Goal: Task Accomplishment & Management: Use online tool/utility

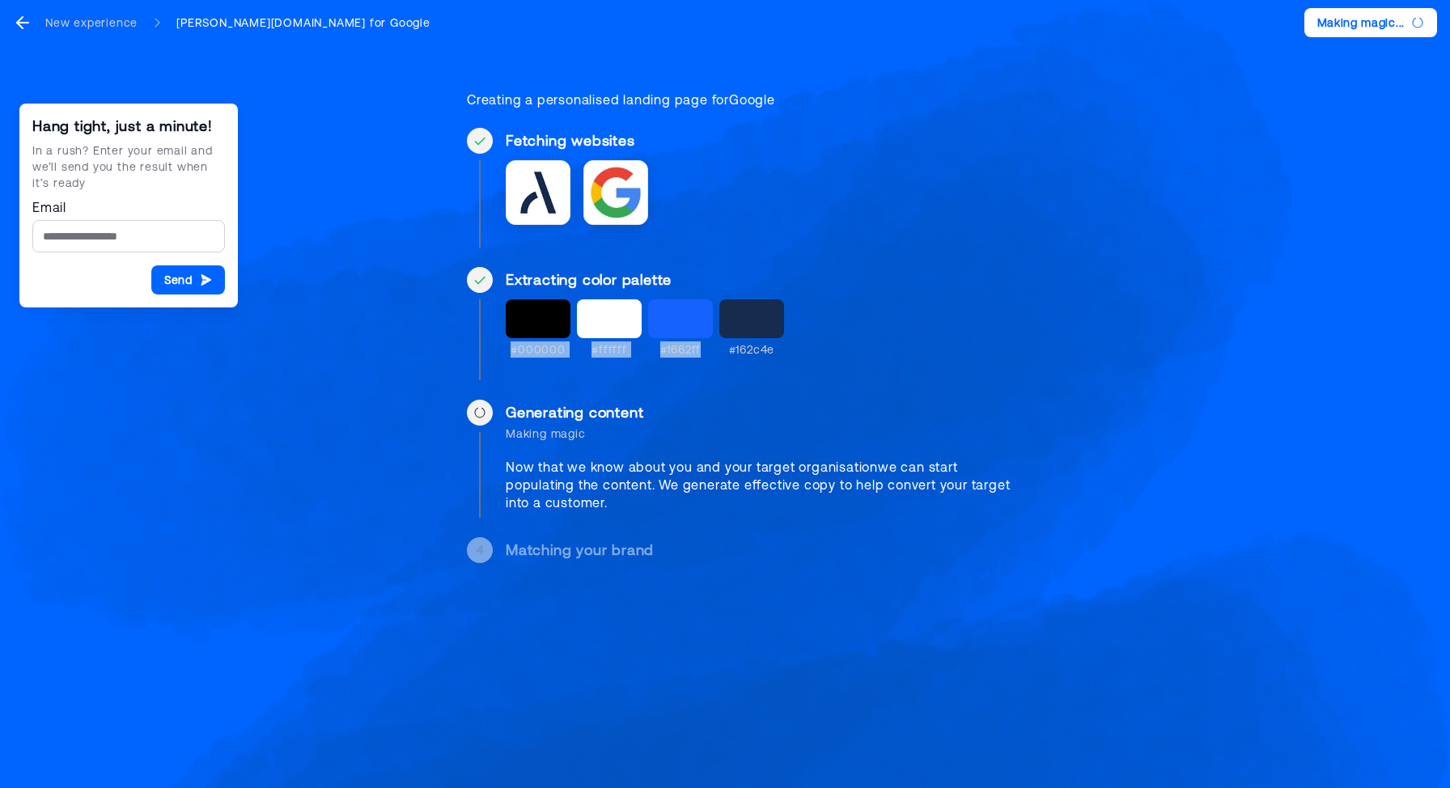
drag, startPoint x: 508, startPoint y: 346, endPoint x: 809, endPoint y: 349, distance: 301.1
click at [810, 349] on div "#000000 #ffffff #1662ff #162c4e" at bounding box center [767, 328] width 523 height 58
click at [809, 349] on div "#000000 #ffffff #1662ff #162c4e" at bounding box center [767, 328] width 523 height 58
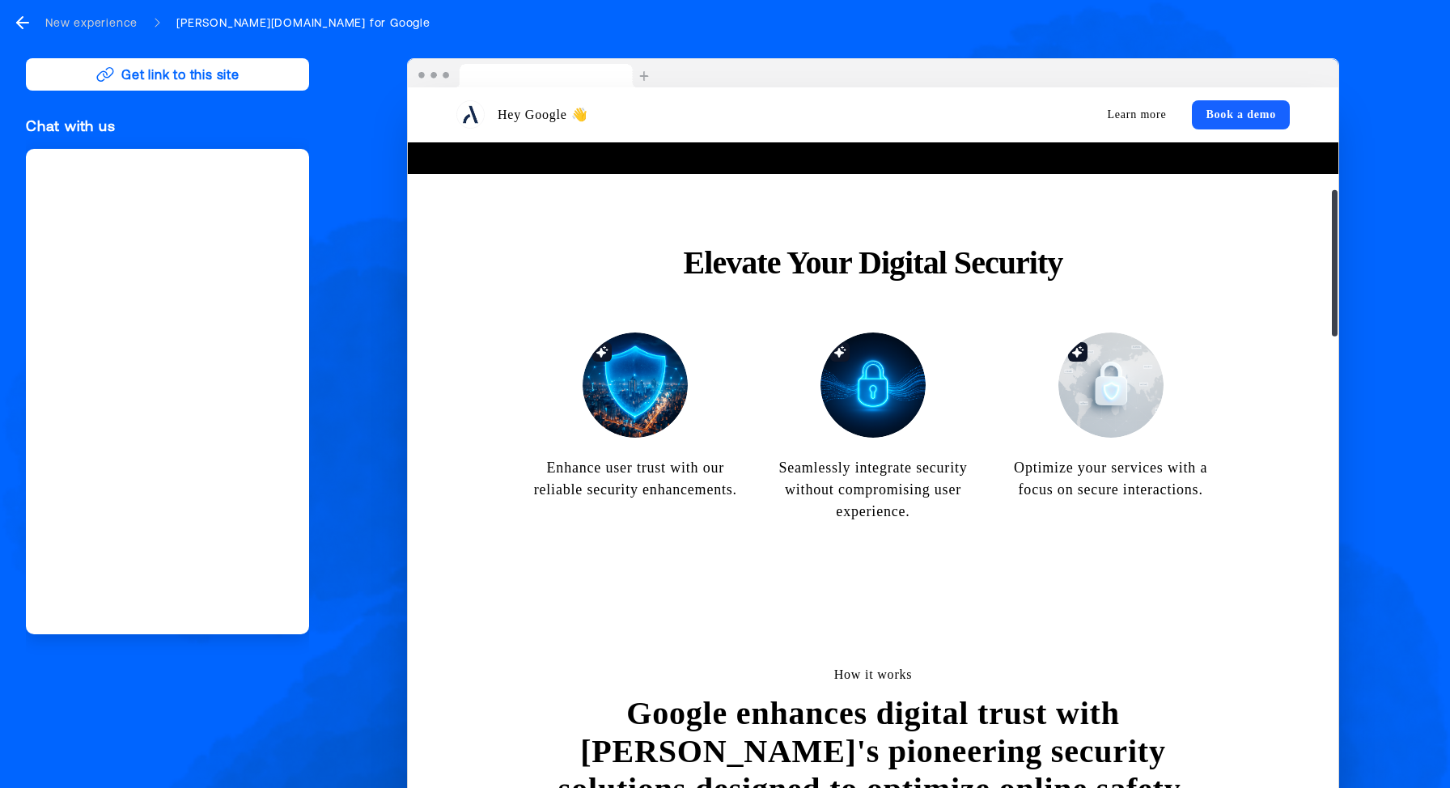
scroll to position [649, 0]
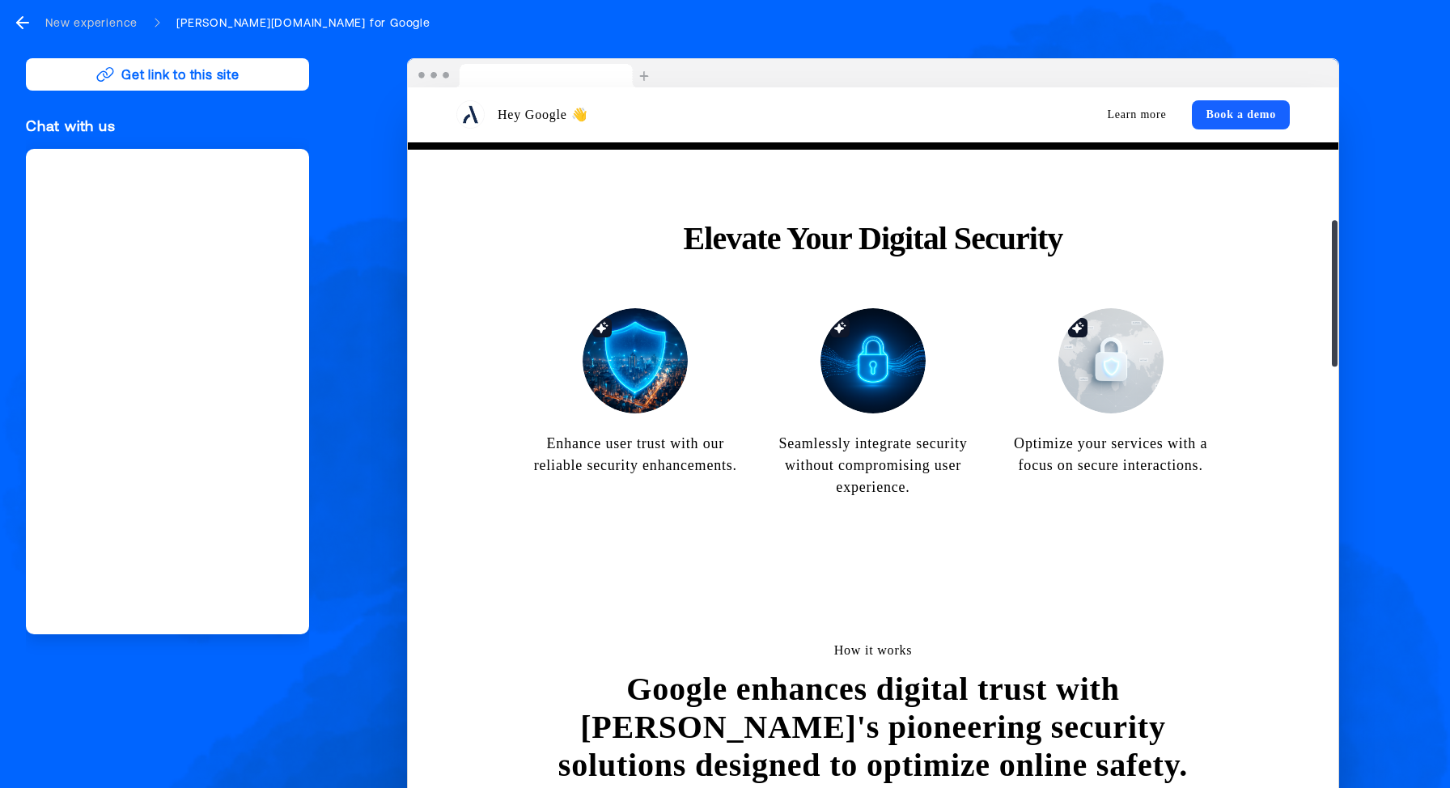
drag, startPoint x: 729, startPoint y: 222, endPoint x: 940, endPoint y: 286, distance: 220.1
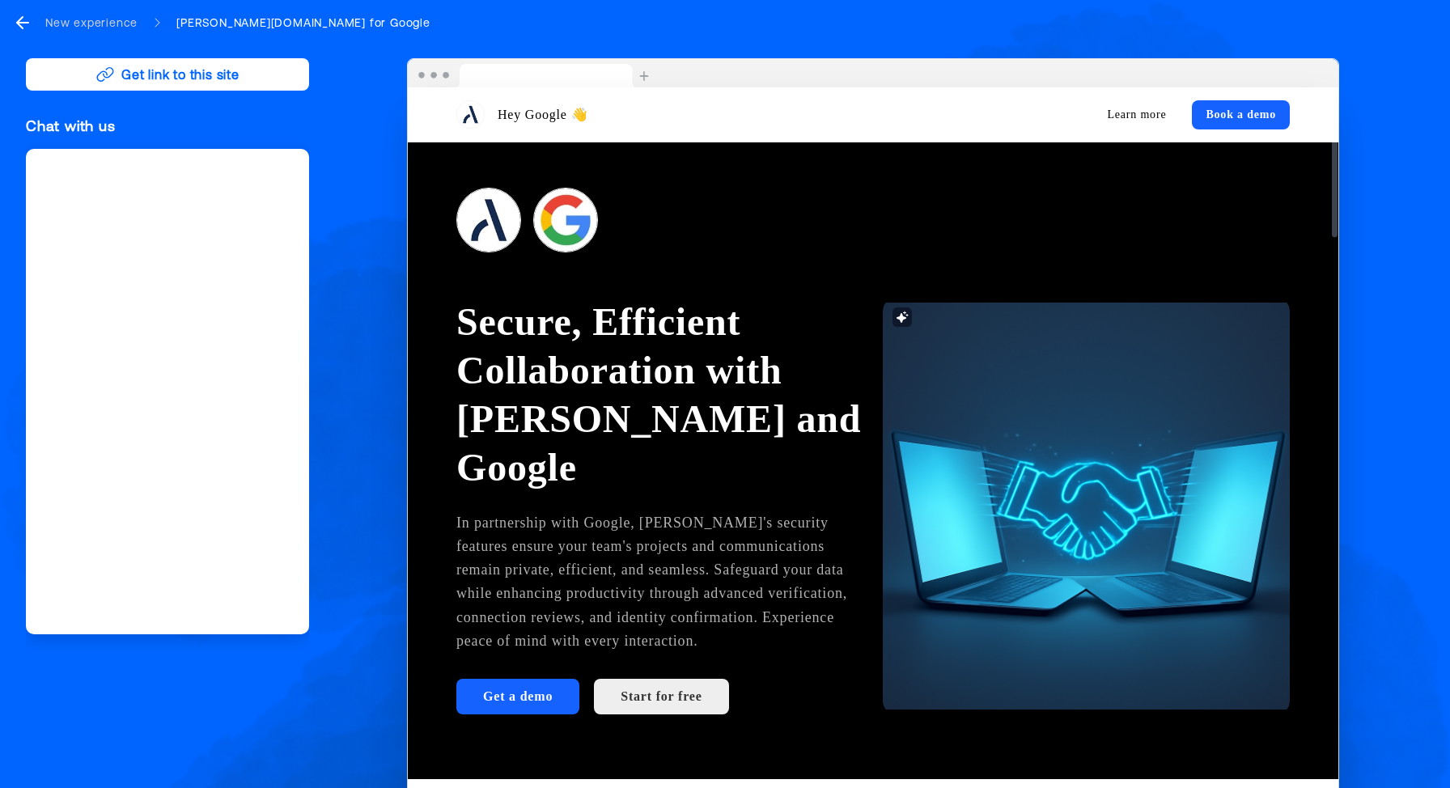
scroll to position [0, 0]
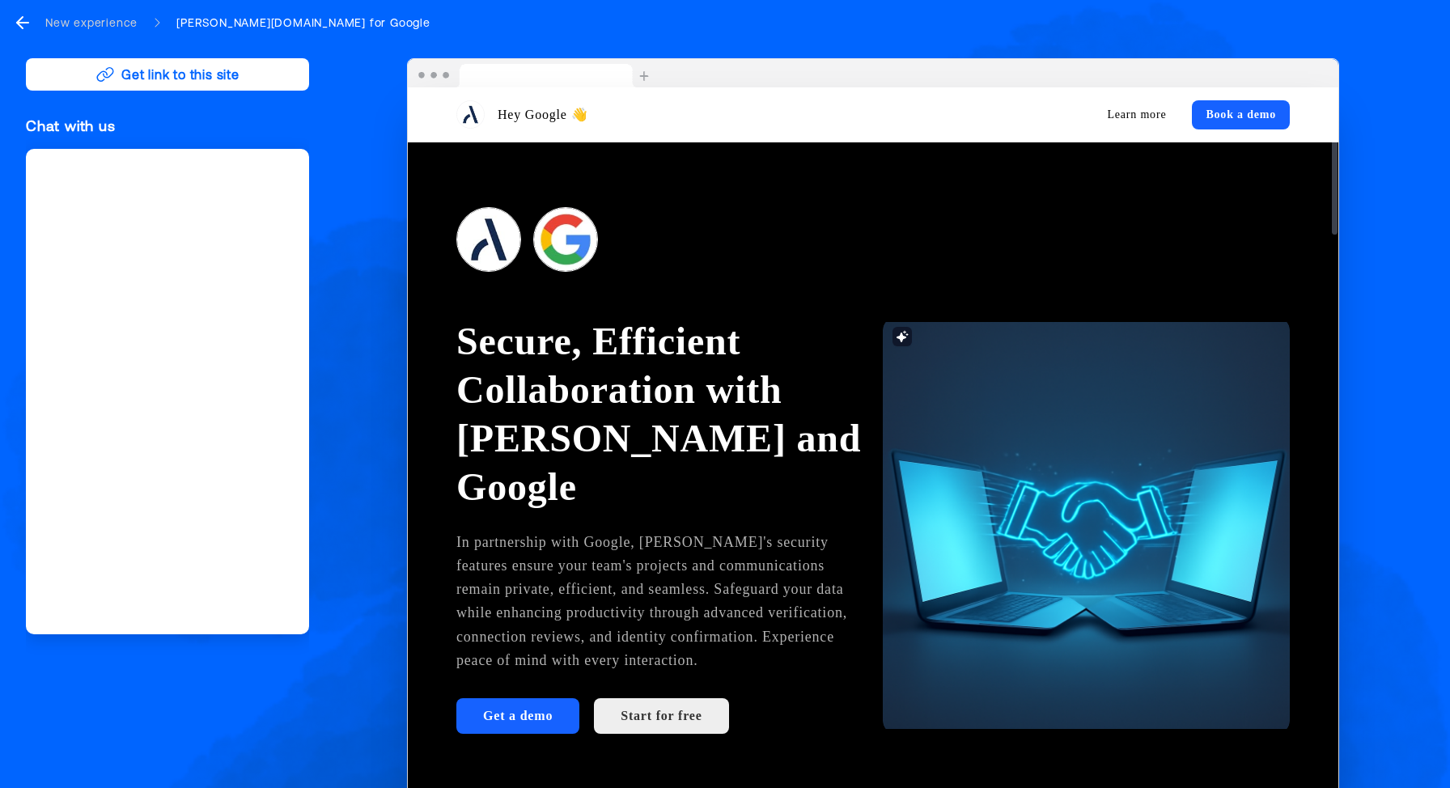
drag, startPoint x: 668, startPoint y: 496, endPoint x: 819, endPoint y: 496, distance: 150.5
drag, startPoint x: 706, startPoint y: 494, endPoint x: 793, endPoint y: 566, distance: 112.7
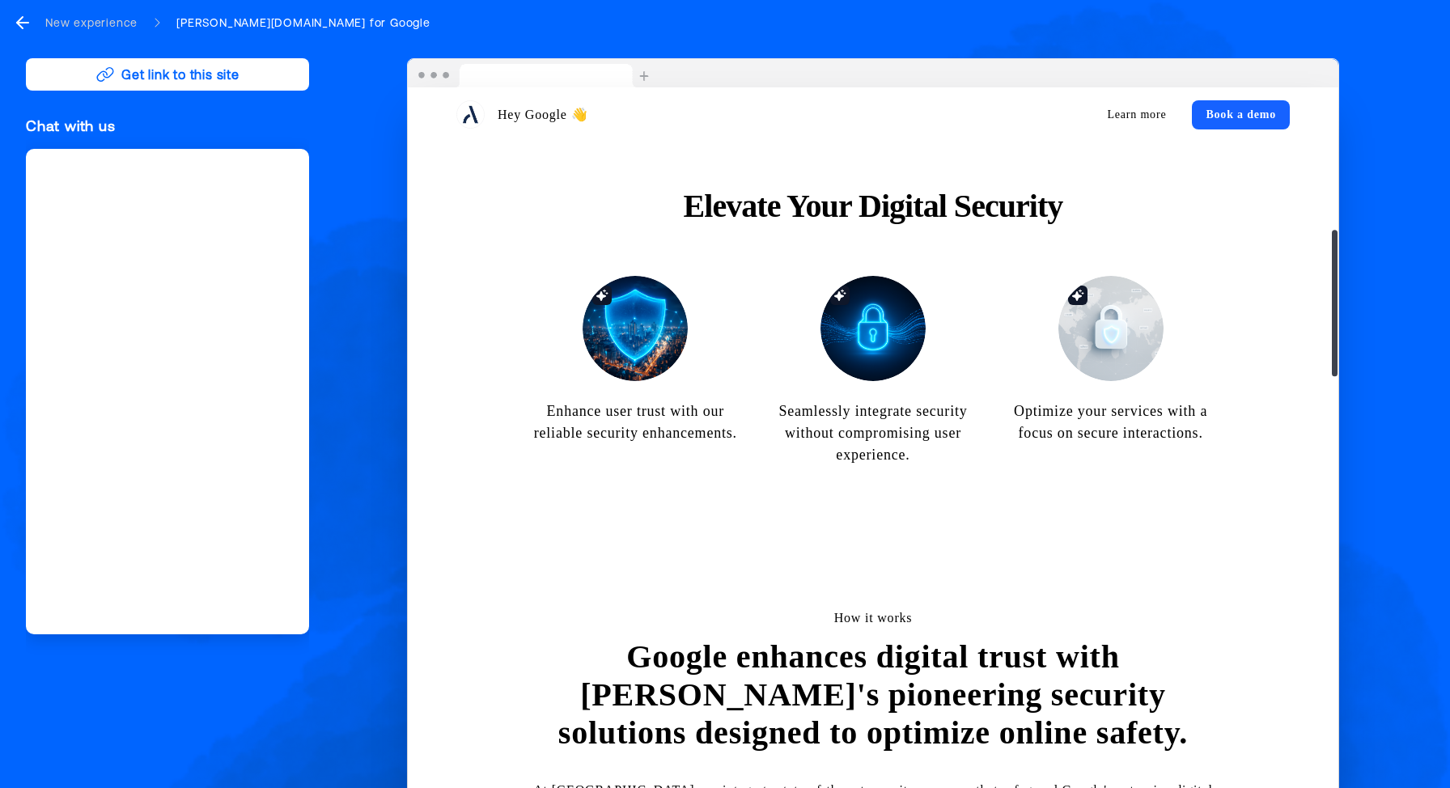
scroll to position [623, 0]
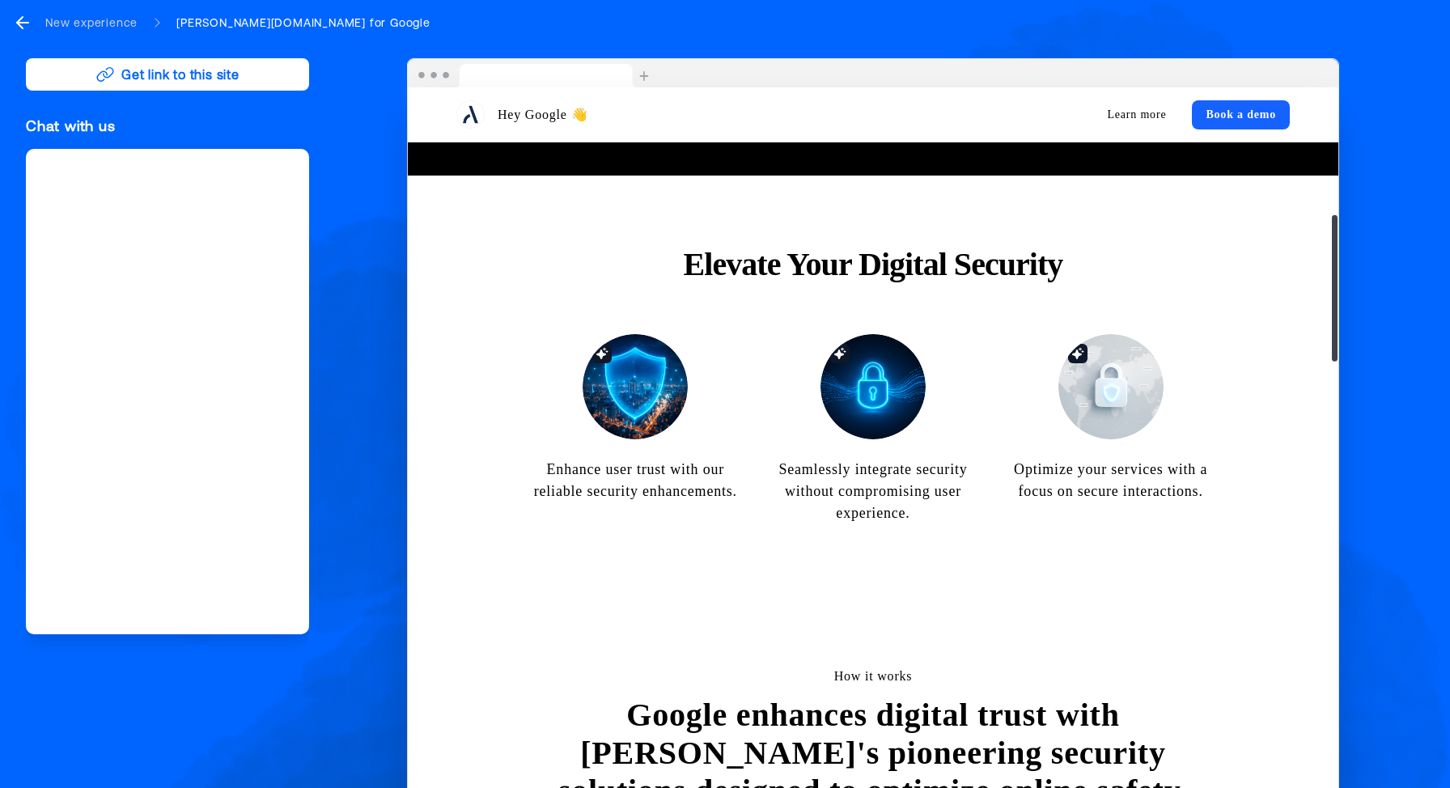
drag, startPoint x: 607, startPoint y: 397, endPoint x: 596, endPoint y: 385, distance: 15.5
drag, startPoint x: 603, startPoint y: 390, endPoint x: 612, endPoint y: 398, distance: 12.0
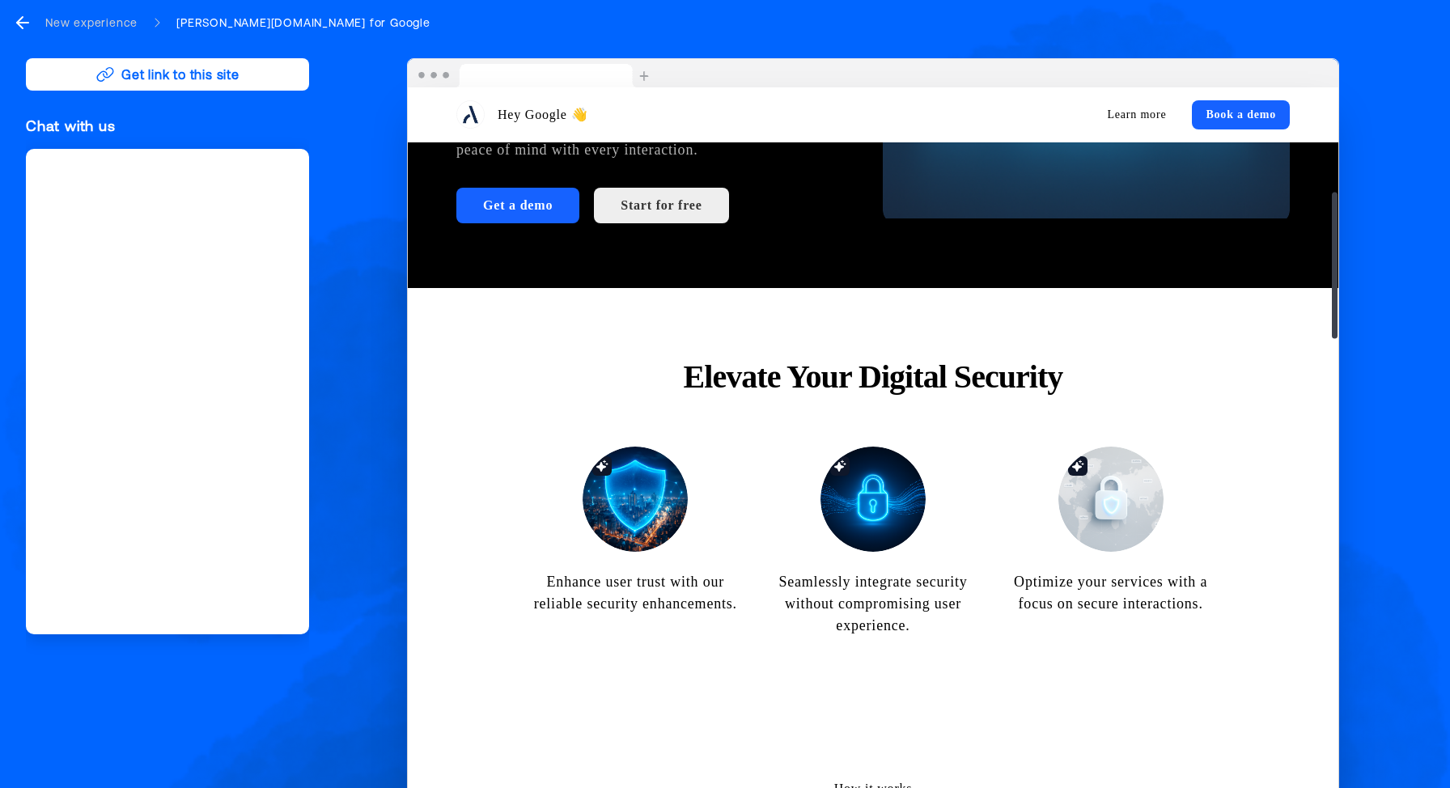
scroll to position [0, 0]
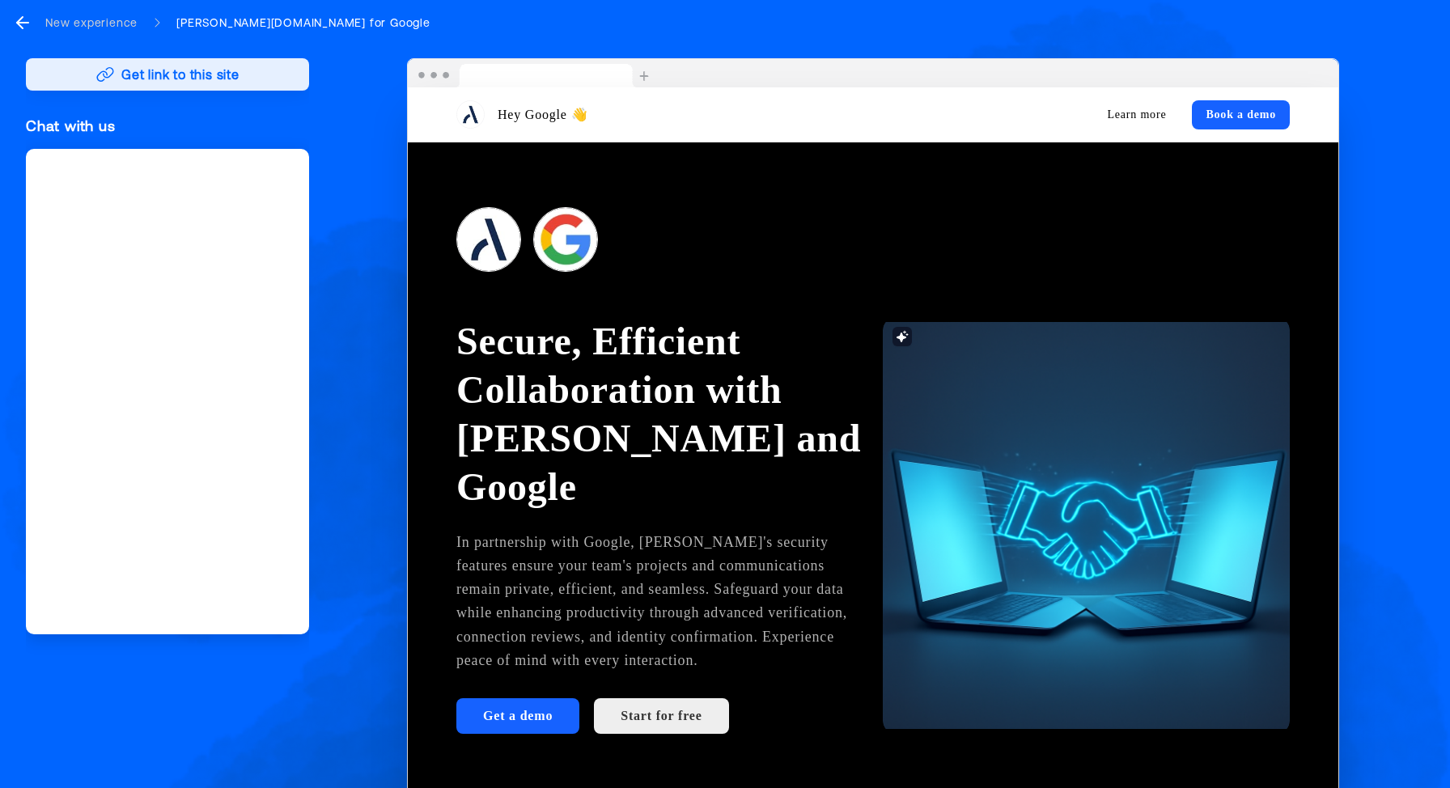
click at [159, 79] on button "Get link to this site" at bounding box center [167, 74] width 283 height 32
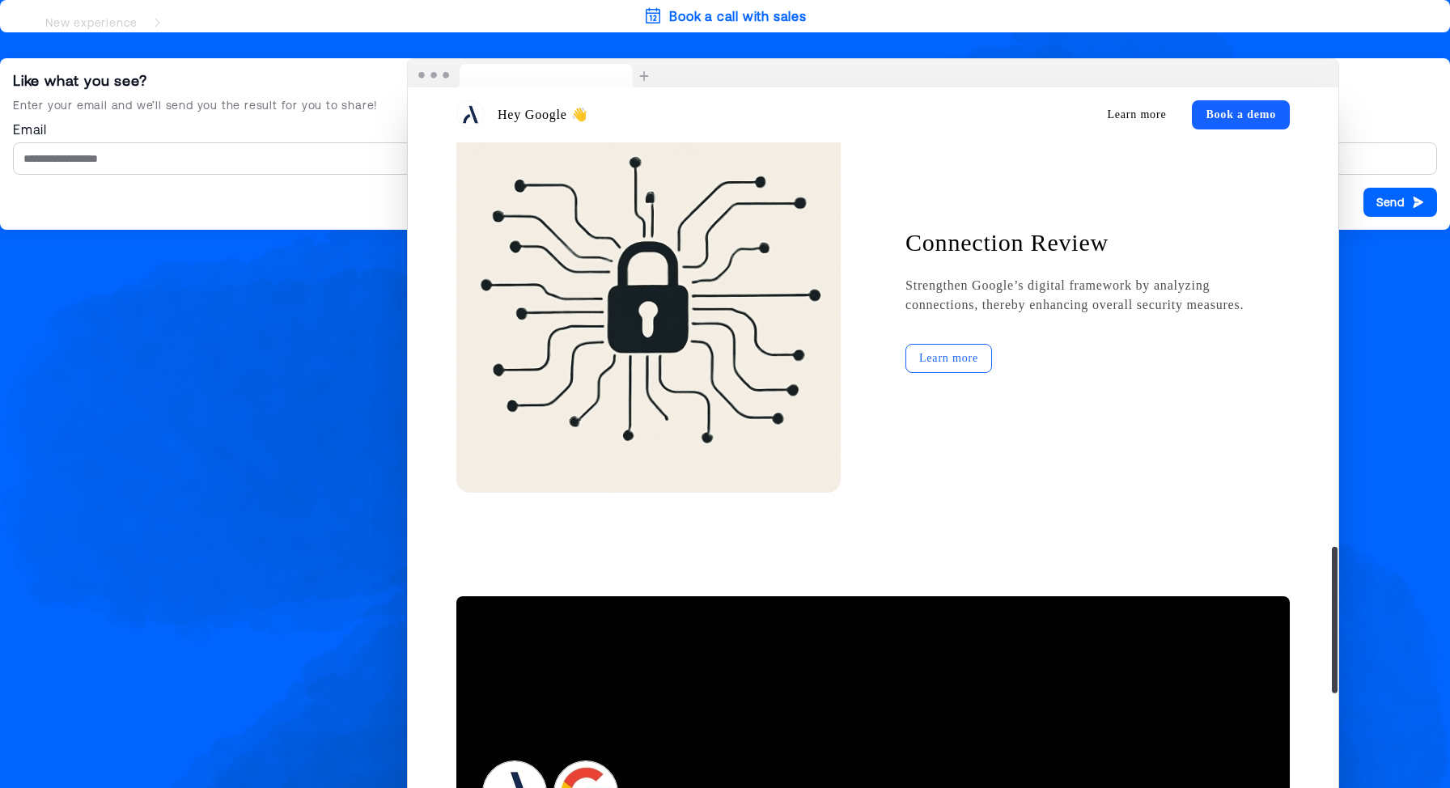
scroll to position [2810, 0]
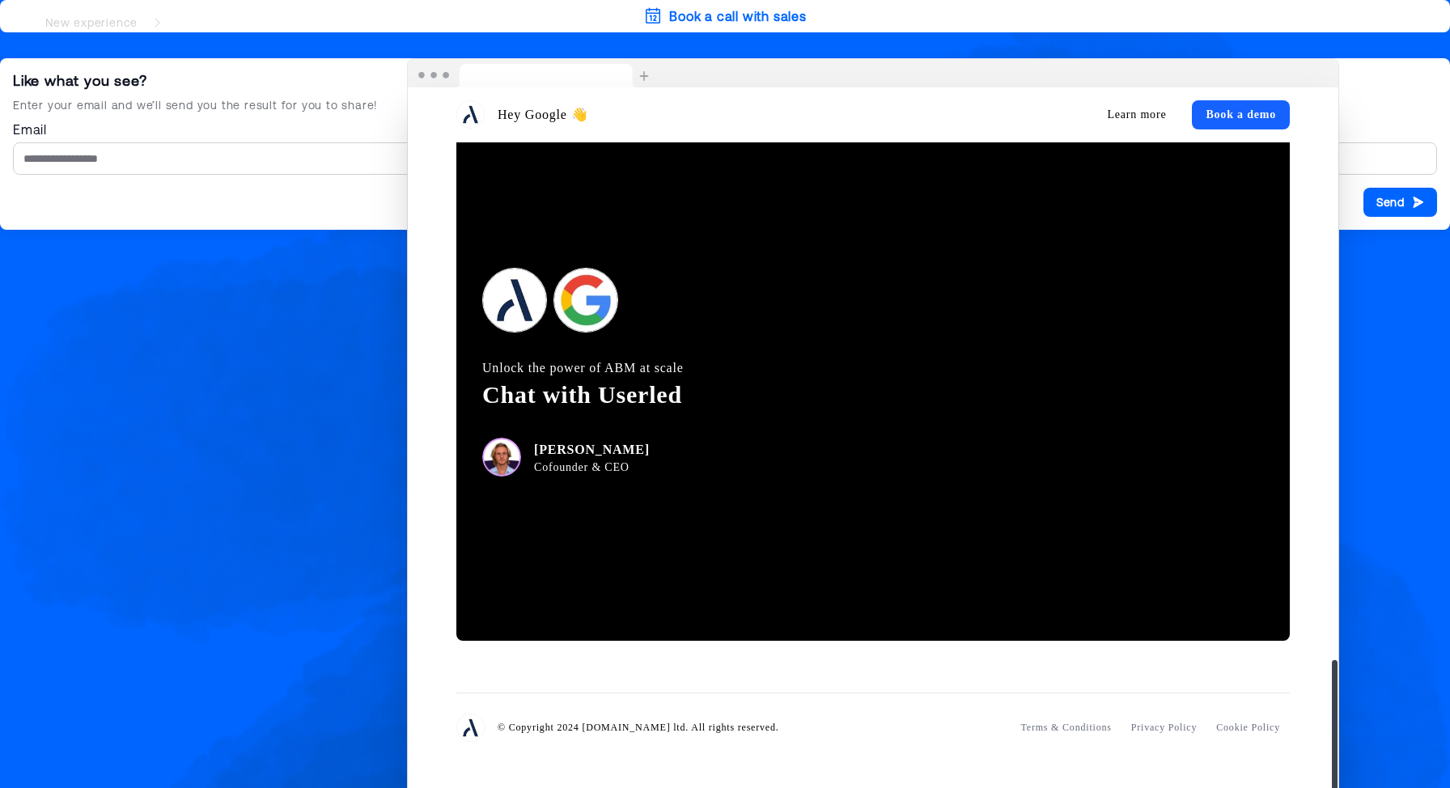
click at [641, 83] on img at bounding box center [532, 73] width 248 height 29
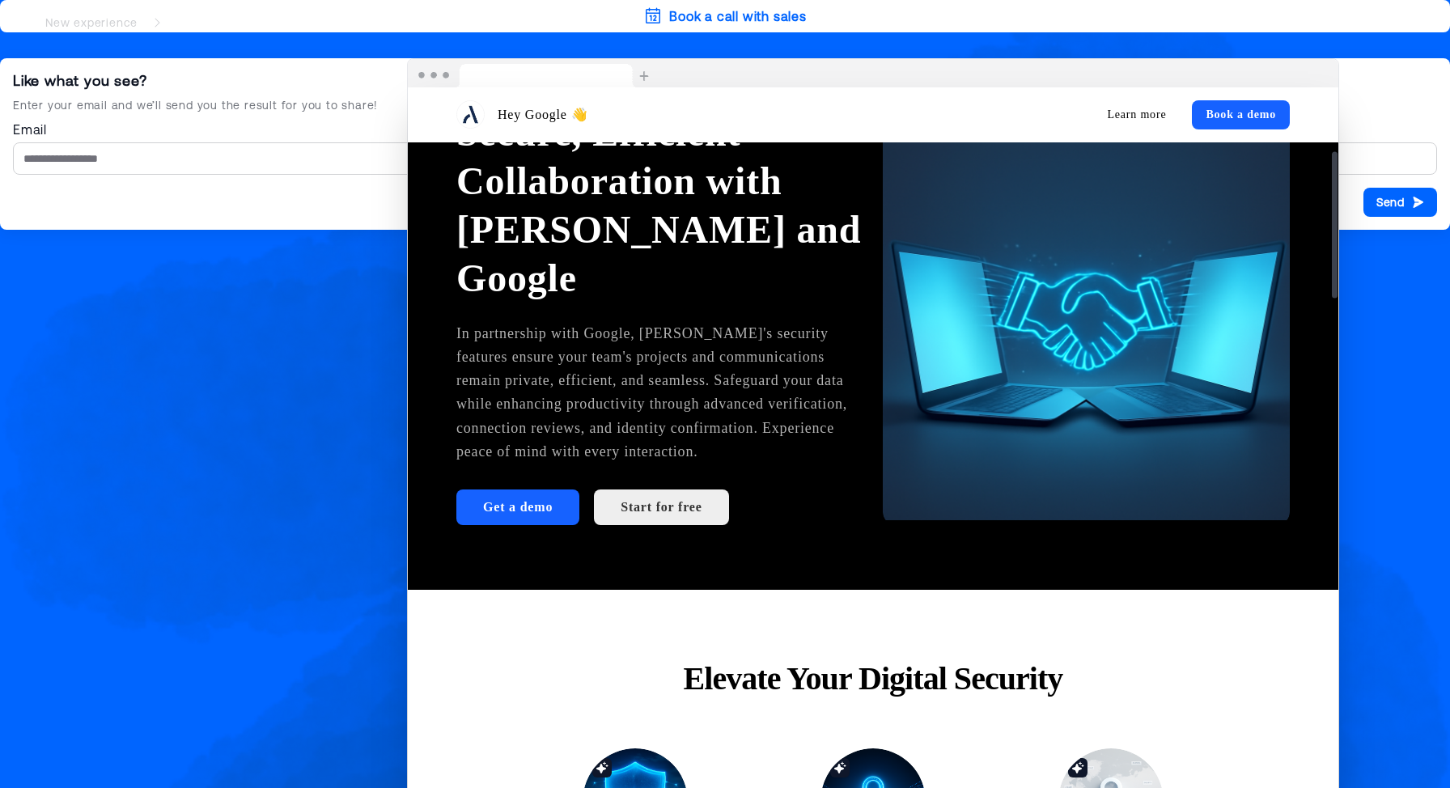
scroll to position [0, 0]
